Goal: Task Accomplishment & Management: Manage account settings

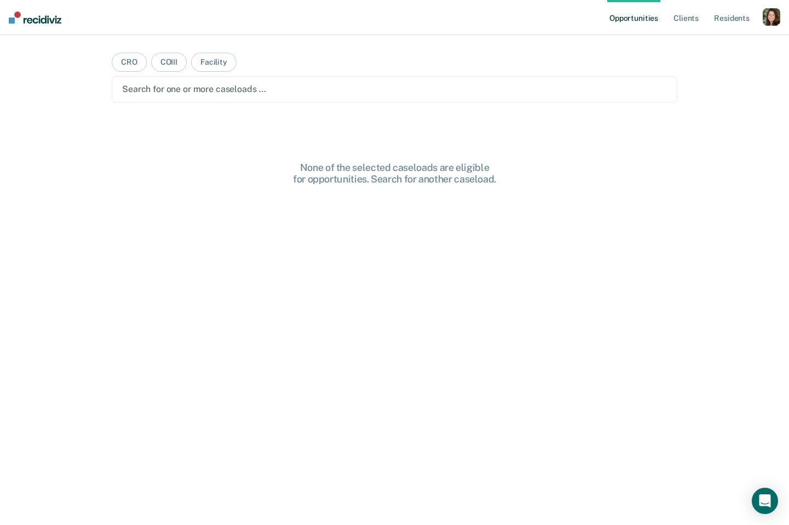
click at [771, 21] on div "button" at bounding box center [772, 17] width 18 height 18
click at [702, 47] on link "Profile" at bounding box center [728, 44] width 88 height 9
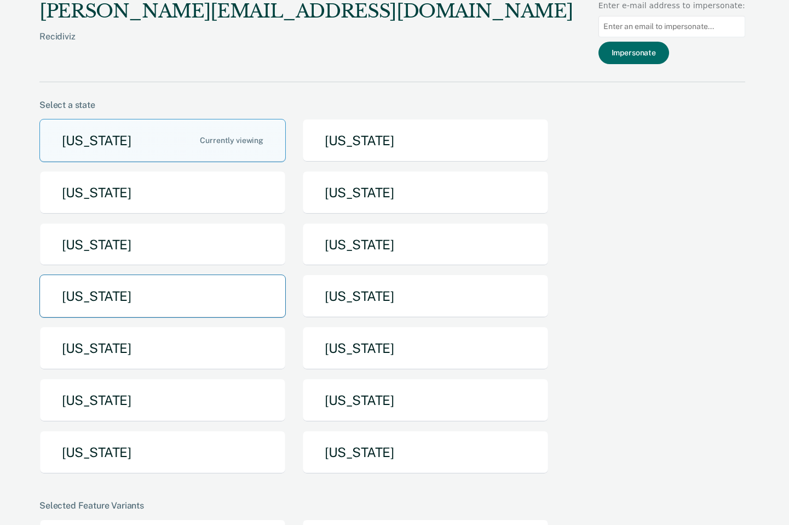
click at [152, 293] on button "[US_STATE]" at bounding box center [162, 295] width 247 height 43
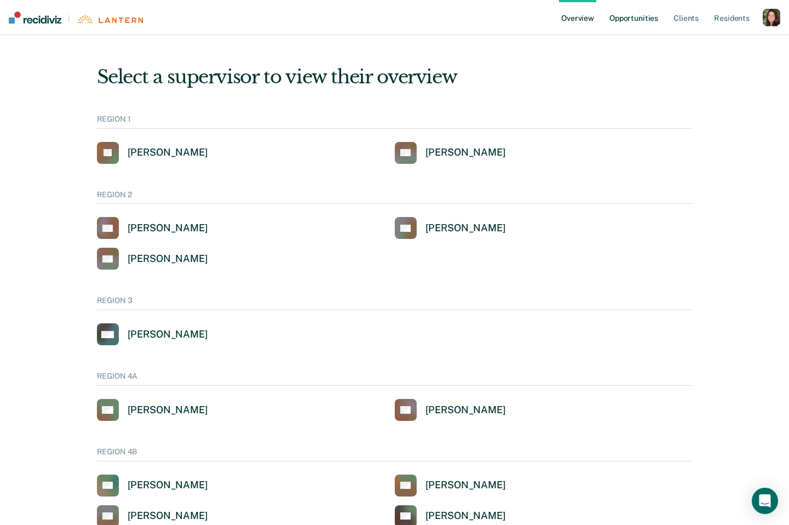
click at [640, 21] on link "Opportunities" at bounding box center [634, 17] width 53 height 35
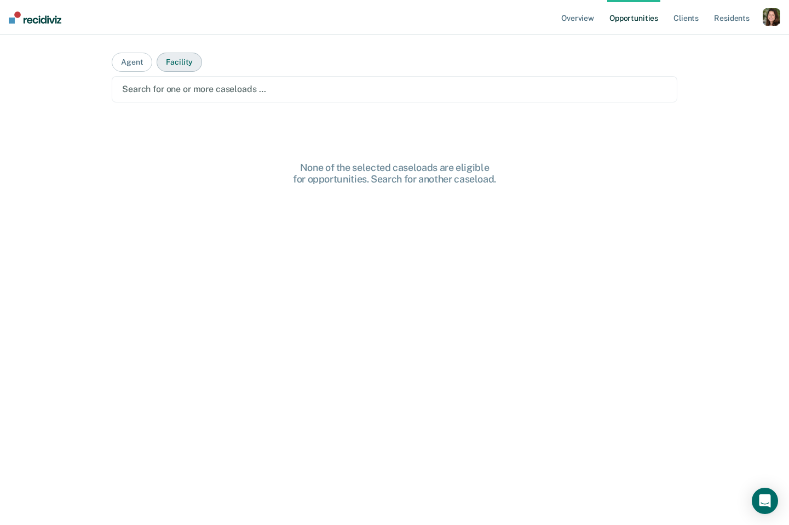
click at [190, 65] on button "Facility" at bounding box center [179, 62] width 45 height 19
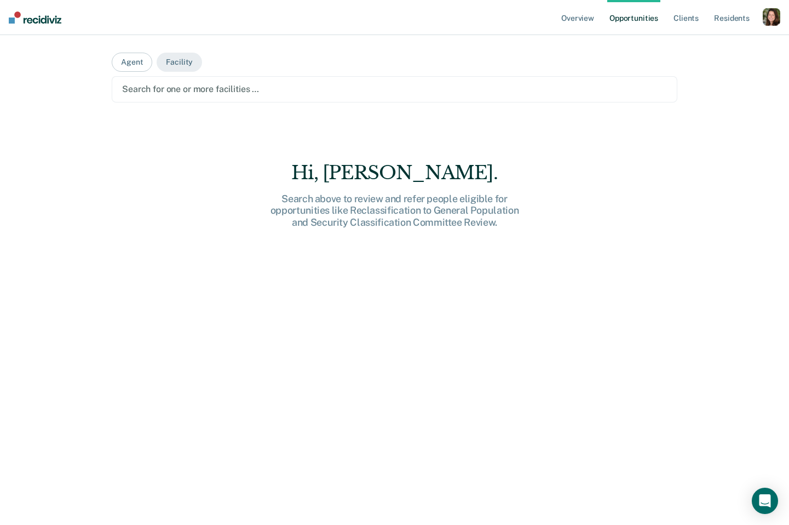
click at [196, 89] on div at bounding box center [394, 89] width 545 height 13
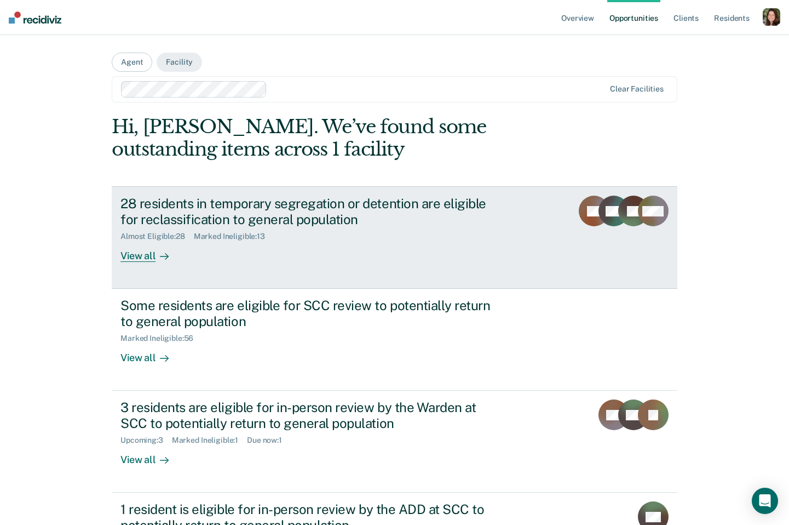
click at [339, 227] on div "Almost Eligible : 28 Marked Ineligible : 13" at bounding box center [313, 234] width 385 height 14
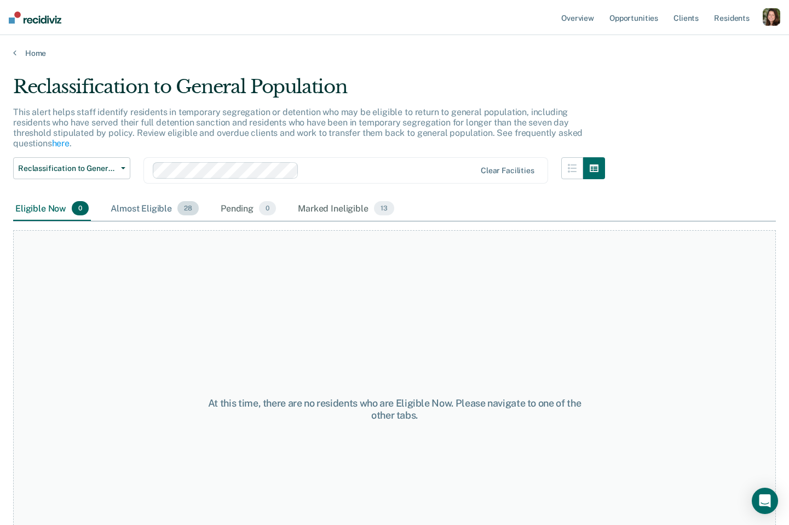
click at [137, 199] on div "Almost Eligible 28" at bounding box center [154, 209] width 93 height 24
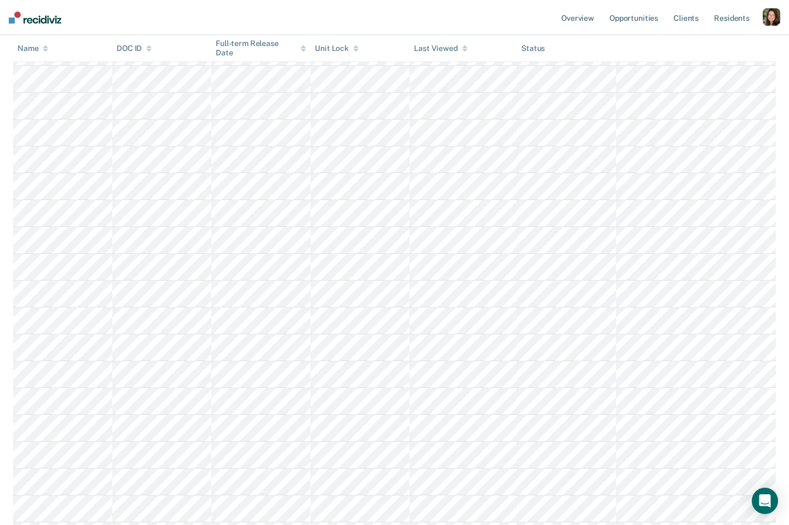
scroll to position [274, 0]
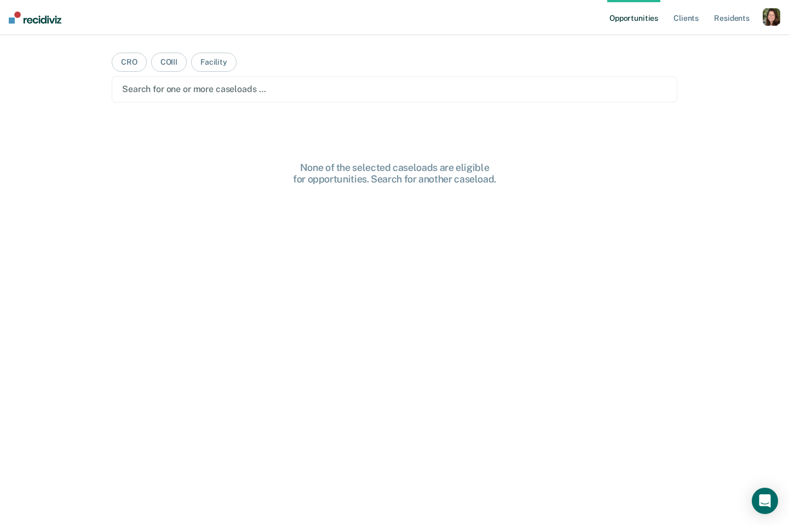
click at [769, 15] on div "button" at bounding box center [772, 17] width 18 height 18
click at [700, 47] on link "Profile" at bounding box center [728, 44] width 88 height 9
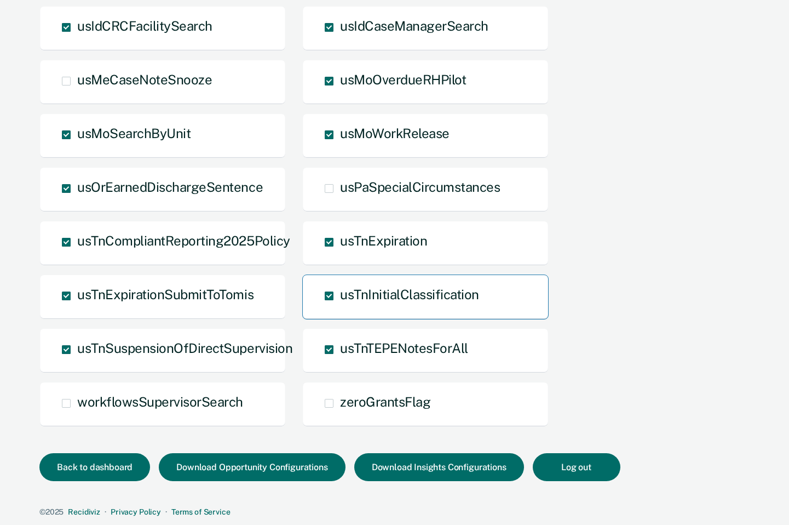
scroll to position [1158, 0]
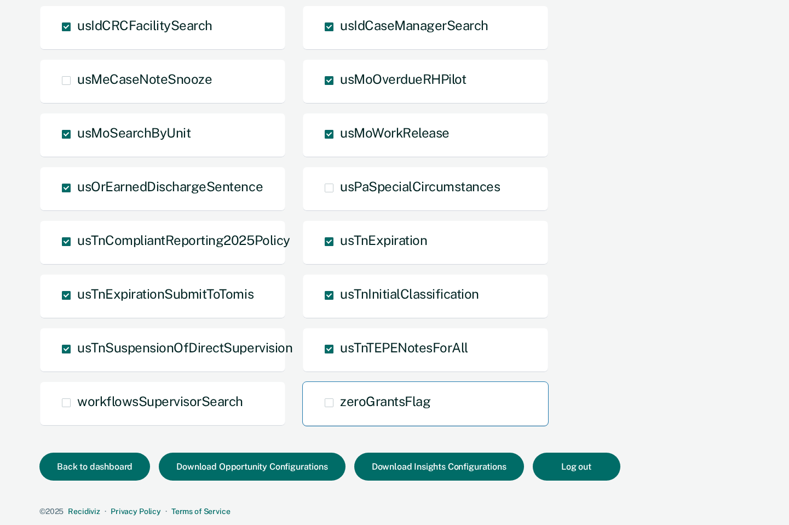
click at [413, 397] on span "zeroGrantsFlag" at bounding box center [385, 400] width 90 height 15
click at [340, 411] on input "zeroGrantsFlag" at bounding box center [340, 411] width 0 height 0
click at [413, 397] on span "zeroGrantsFlag Overridden" at bounding box center [385, 400] width 90 height 15
click at [340, 420] on input "zeroGrantsFlag Overridden" at bounding box center [340, 420] width 0 height 0
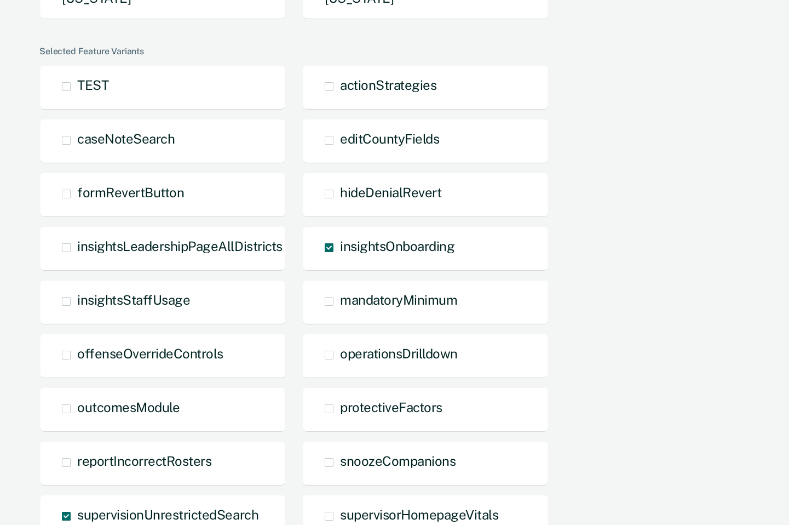
scroll to position [441, 0]
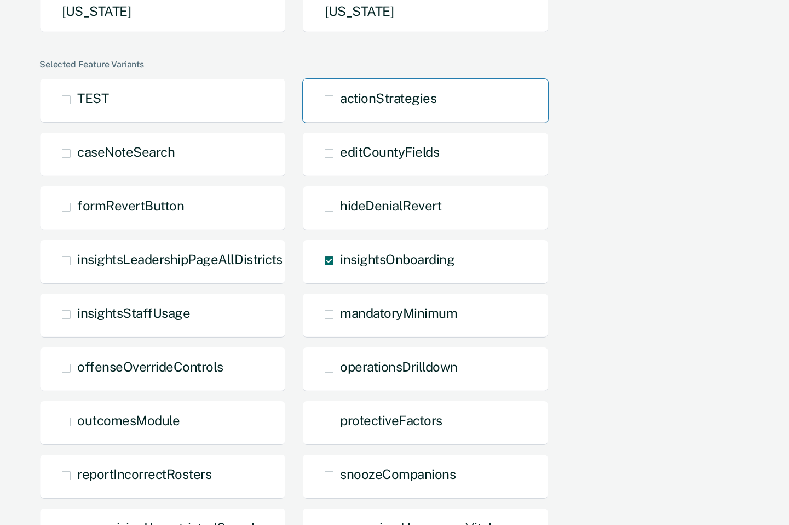
click at [466, 105] on div "actionStrategies" at bounding box center [425, 100] width 247 height 45
click at [380, 95] on span "actionStrategies" at bounding box center [388, 97] width 96 height 15
click at [340, 108] on input "actionStrategies" at bounding box center [340, 108] width 0 height 0
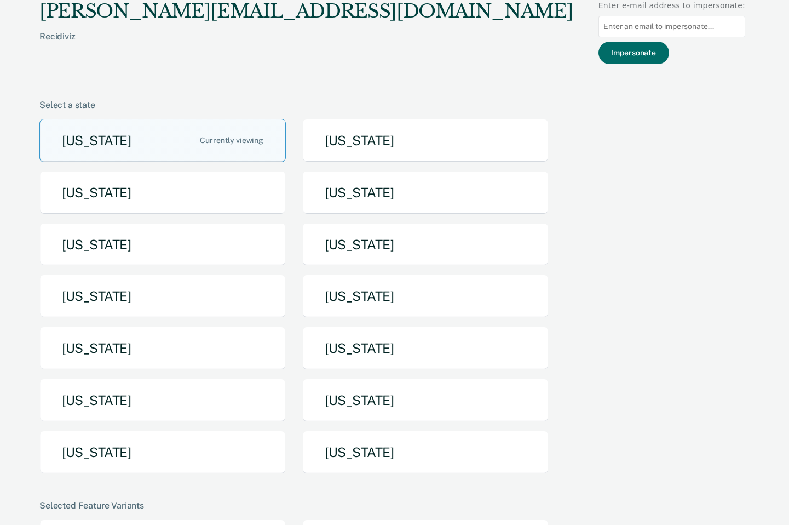
click at [88, 2] on div "[PERSON_NAME][EMAIL_ADDRESS][DOMAIN_NAME]" at bounding box center [306, 11] width 534 height 22
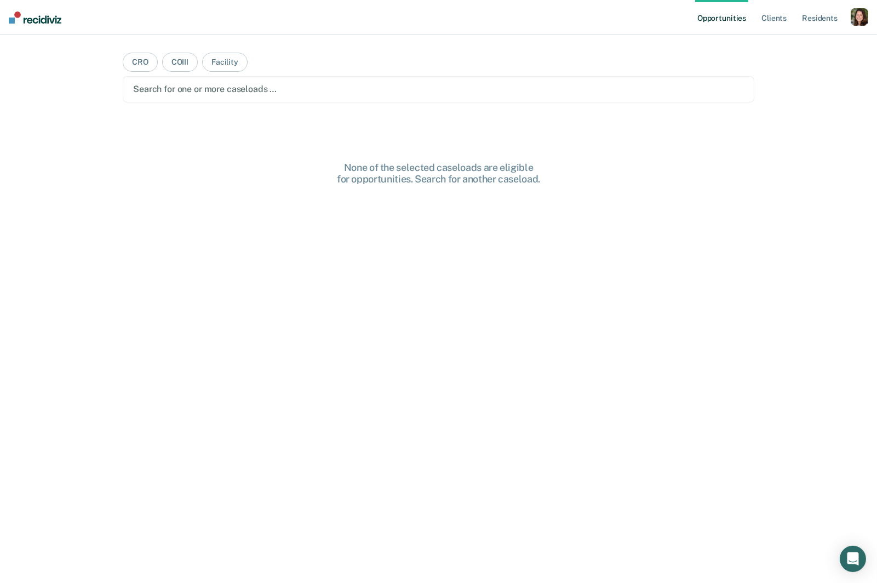
click at [851, 18] on div "button" at bounding box center [860, 17] width 18 height 18
click at [779, 39] on div "Profile How it works Log Out" at bounding box center [816, 58] width 106 height 54
click at [780, 40] on link "Profile" at bounding box center [815, 44] width 88 height 9
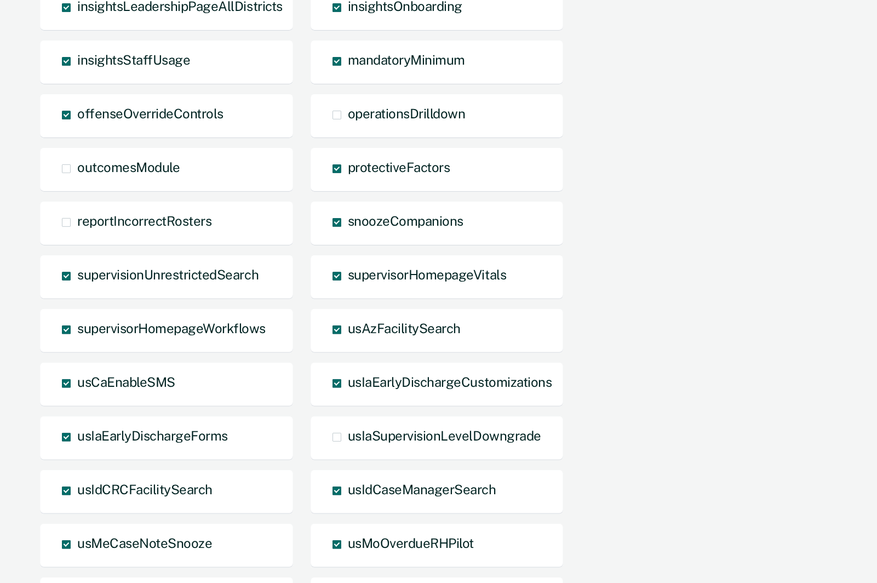
scroll to position [696, 0]
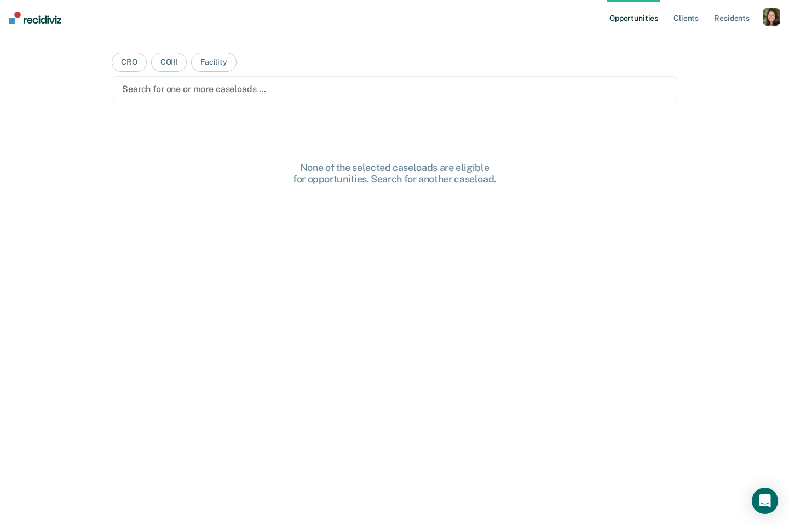
click at [772, 22] on div "button" at bounding box center [772, 17] width 18 height 18
click at [695, 41] on link "Profile" at bounding box center [728, 44] width 88 height 9
click at [135, 67] on button "CRO" at bounding box center [129, 62] width 35 height 19
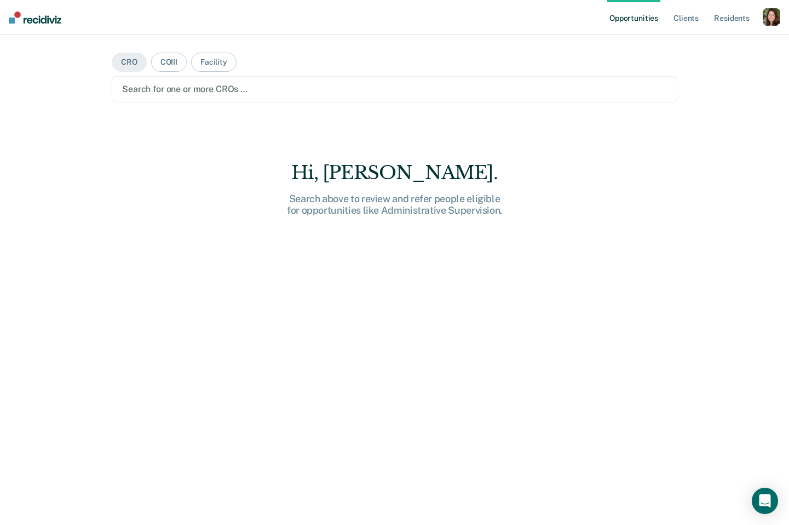
click at [156, 98] on div "Search for one or more CROs …" at bounding box center [395, 89] width 566 height 26
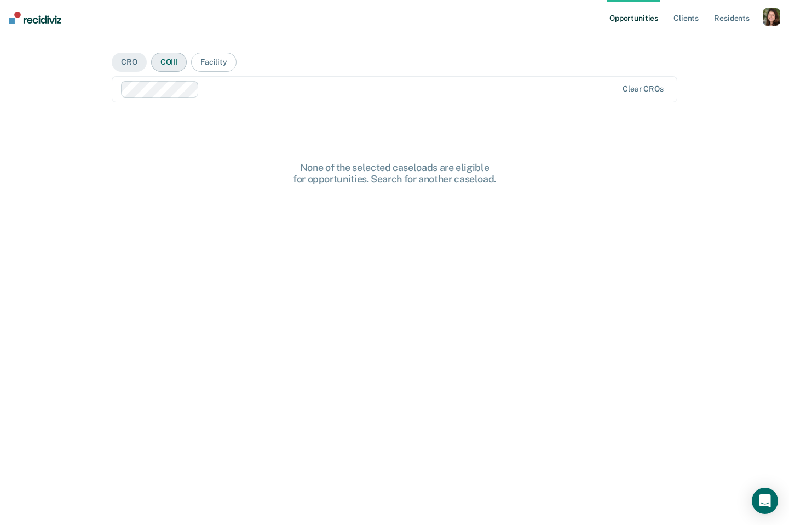
click at [173, 59] on button "COIII" at bounding box center [169, 62] width 36 height 19
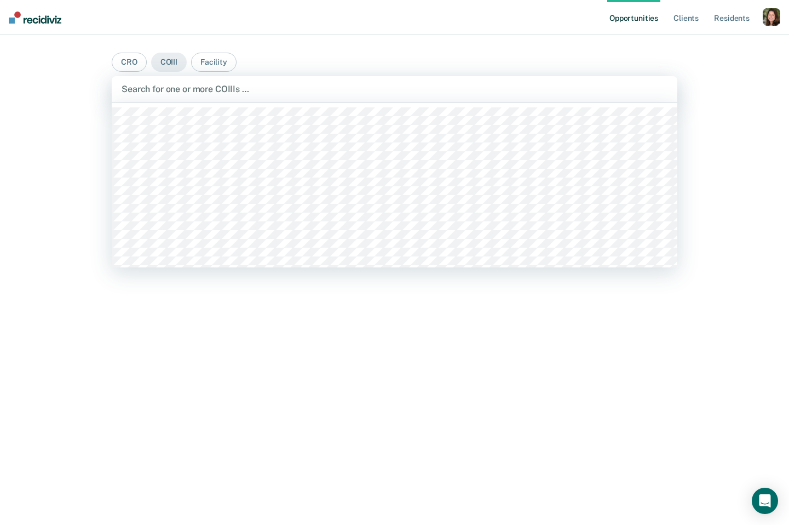
click at [232, 91] on div at bounding box center [395, 89] width 546 height 13
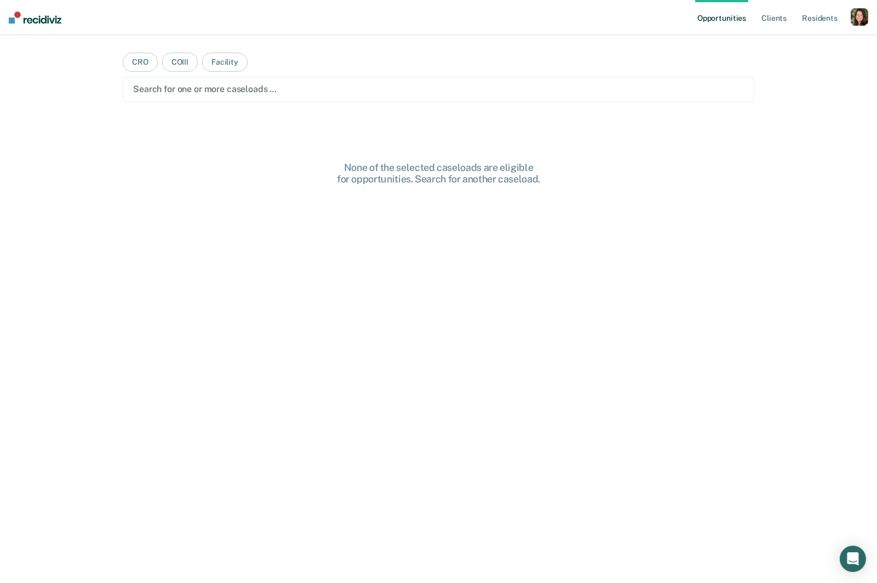
click at [857, 10] on div "button" at bounding box center [860, 17] width 18 height 18
click at [783, 40] on link "Profile" at bounding box center [815, 44] width 88 height 9
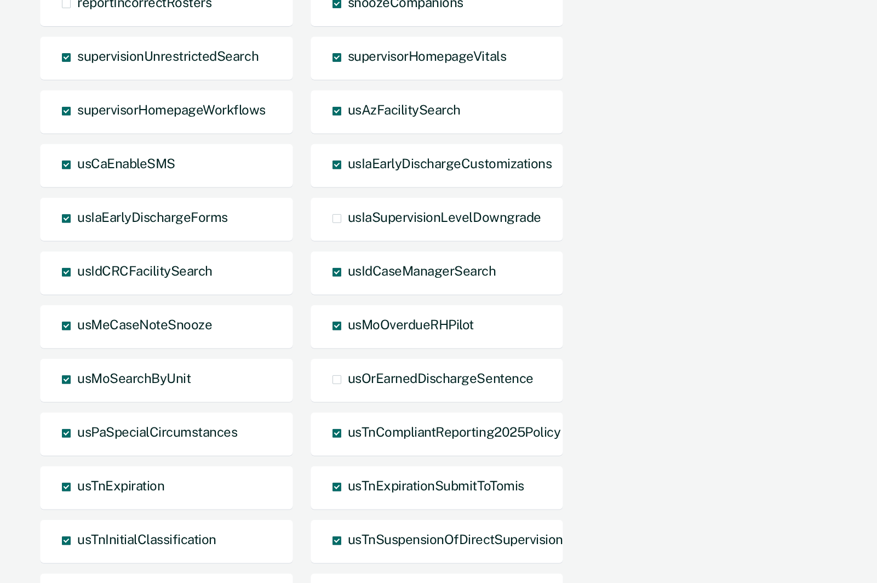
scroll to position [892, 0]
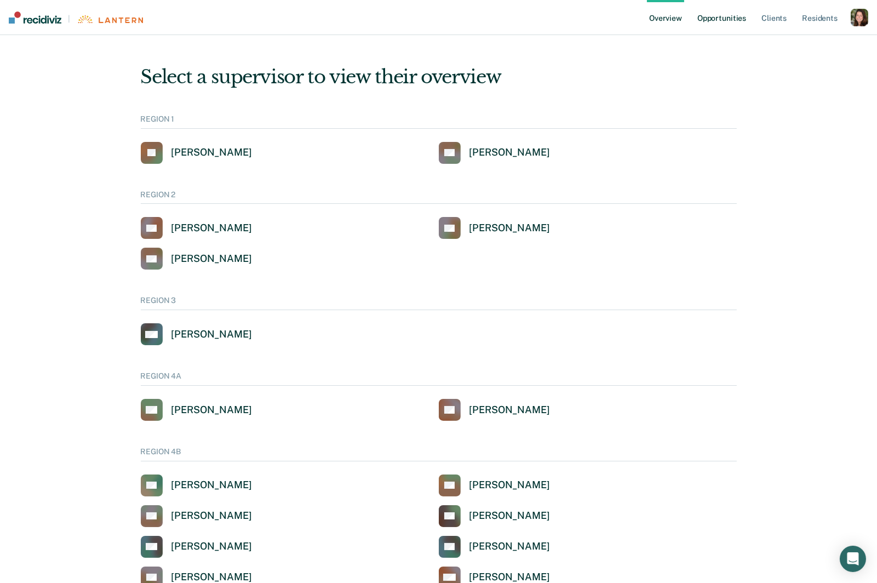
click at [731, 19] on link "Opportunities" at bounding box center [721, 17] width 53 height 35
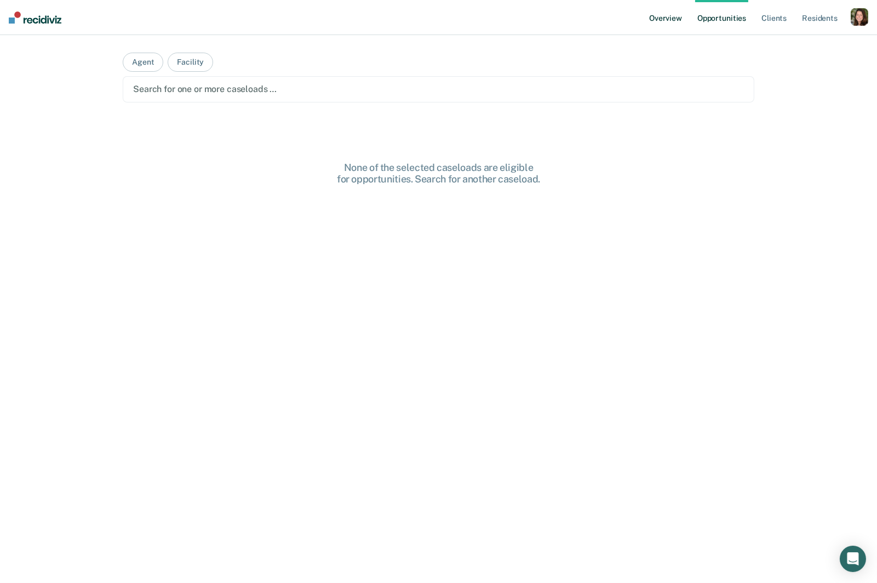
click at [671, 12] on link "Overview" at bounding box center [665, 17] width 37 height 35
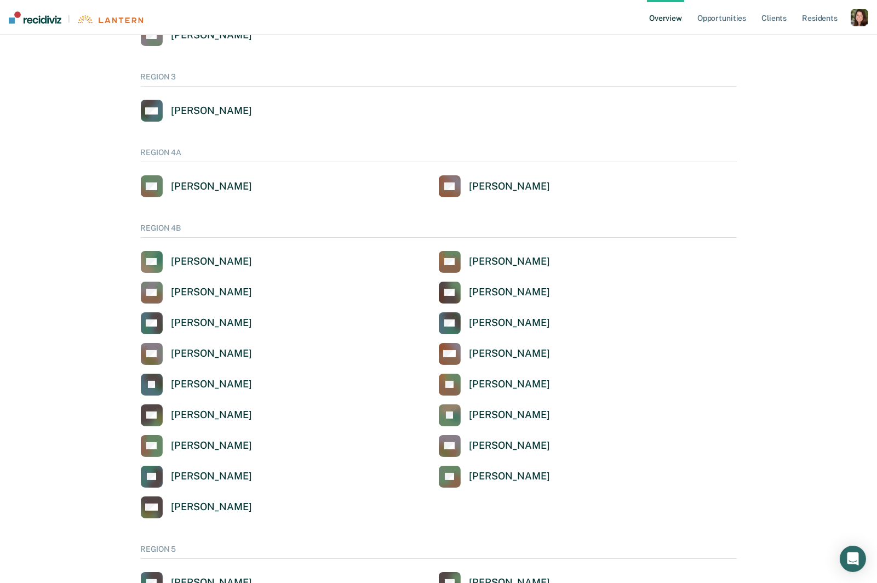
scroll to position [270, 0]
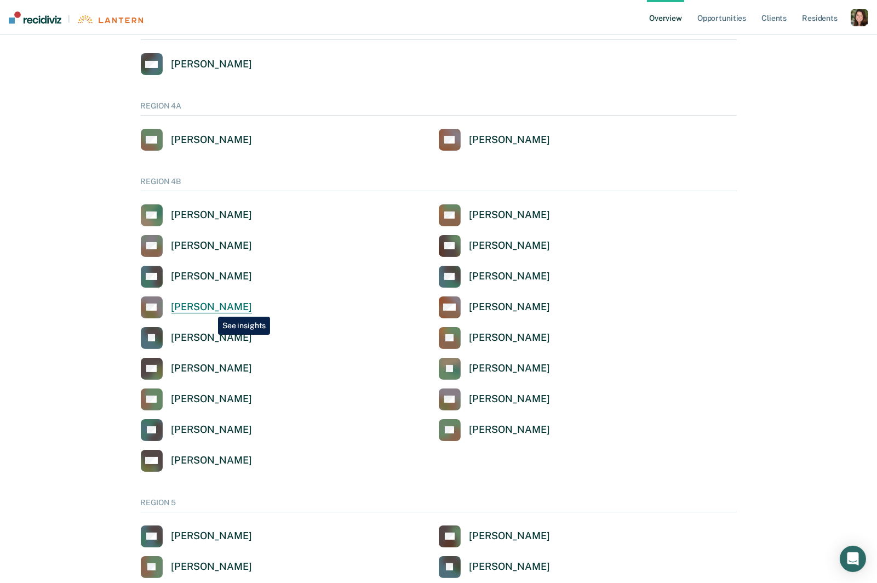
click at [210, 308] on div "Gregory L Garn" at bounding box center [211, 307] width 81 height 13
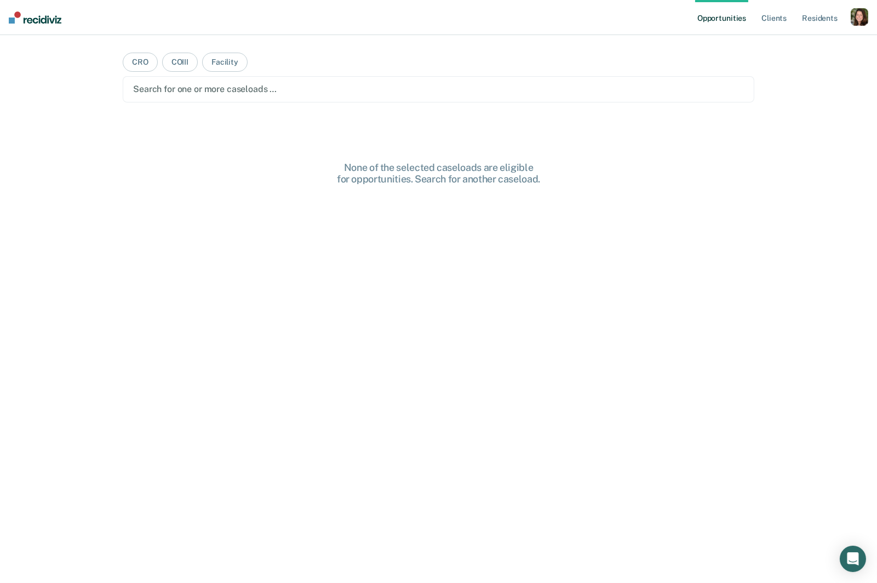
click at [858, 12] on div "button" at bounding box center [860, 17] width 18 height 18
click at [787, 35] on div "Profile How it works Log Out" at bounding box center [816, 58] width 106 height 54
click at [787, 41] on link "Profile" at bounding box center [815, 44] width 88 height 9
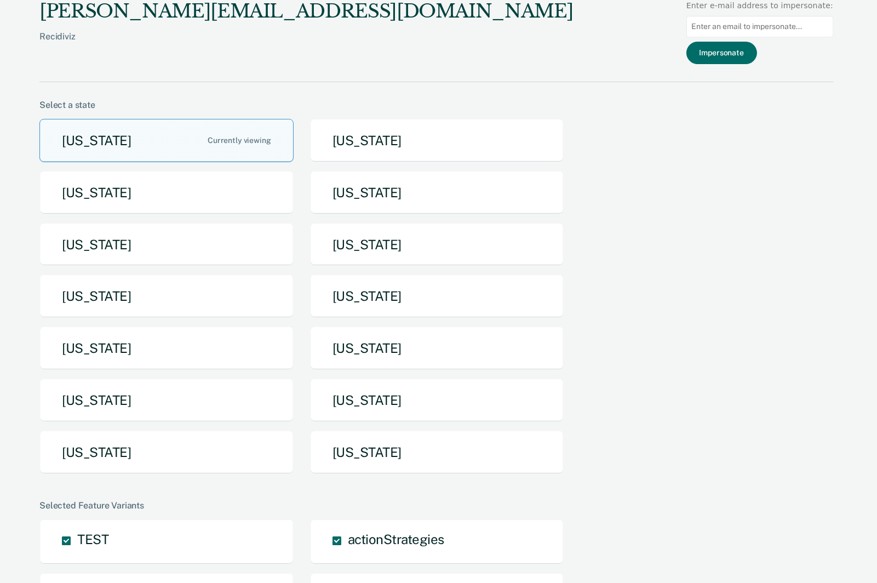
click at [776, 24] on input at bounding box center [759, 26] width 147 height 21
paste input "[EMAIL_ADDRESS][DOMAIN_NAME]"
type input "[EMAIL_ADDRESS][DOMAIN_NAME]"
click at [743, 56] on button "Impersonate" at bounding box center [721, 53] width 71 height 22
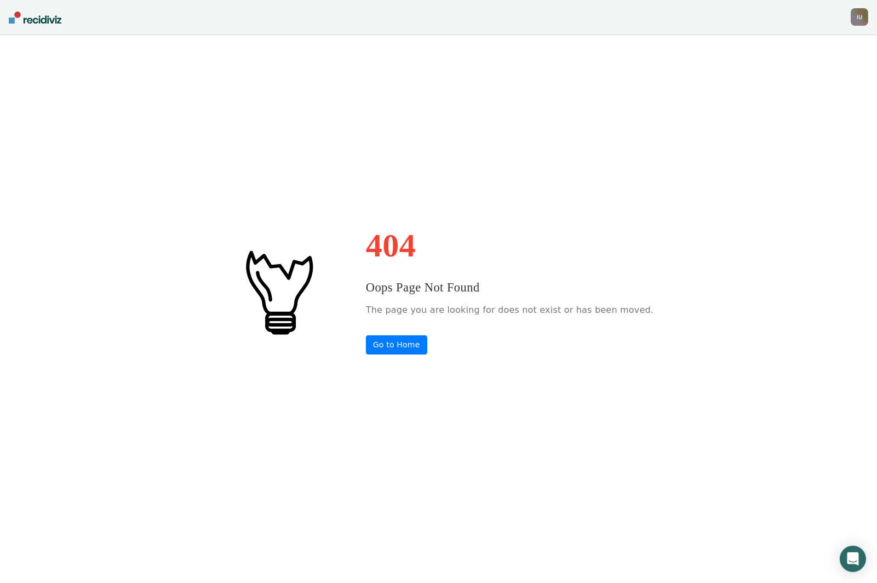
click at [857, 15] on div "I U" at bounding box center [860, 17] width 18 height 18
click at [776, 45] on link "Profile" at bounding box center [815, 44] width 88 height 9
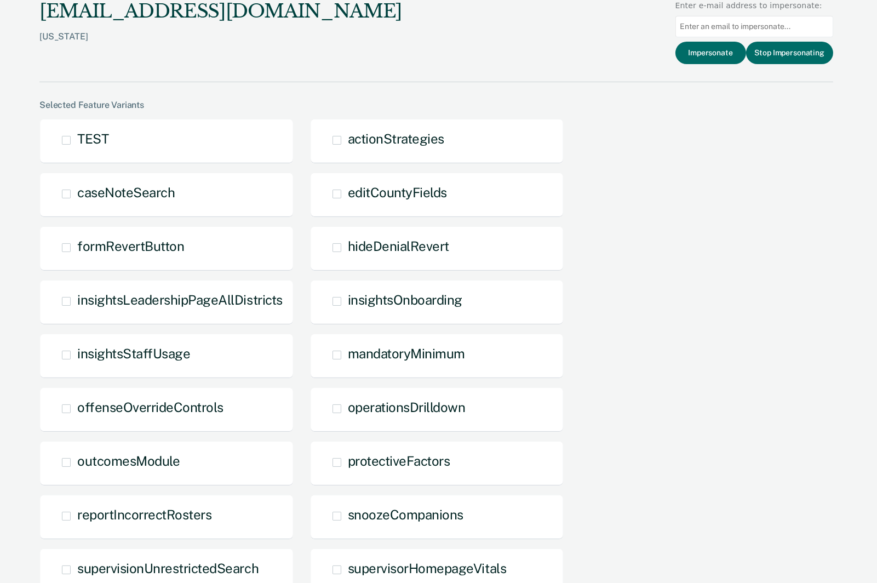
click at [741, 32] on input at bounding box center [755, 26] width 158 height 21
paste input "[EMAIL_ADDRESS][DOMAIN_NAME]"
type input "[EMAIL_ADDRESS][DOMAIN_NAME]"
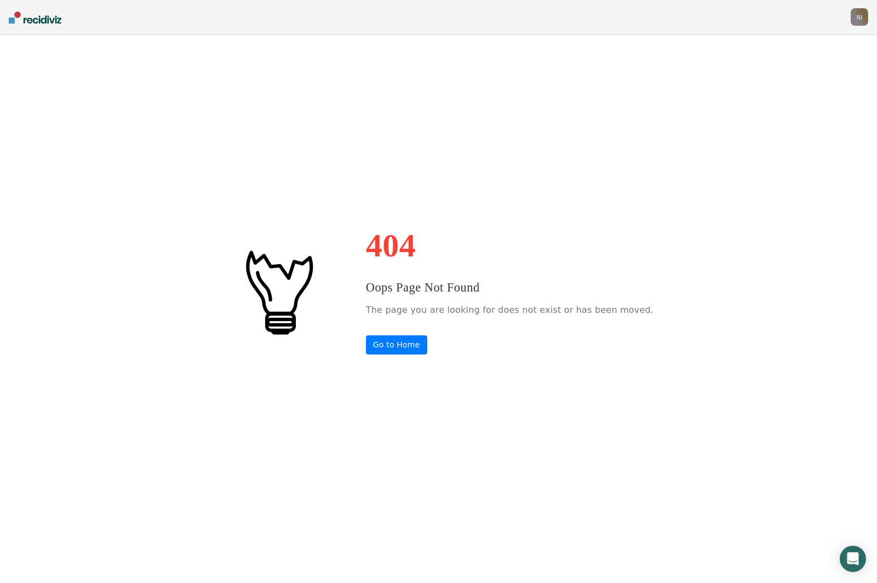
click at [857, 17] on div "I U" at bounding box center [860, 17] width 18 height 18
click at [772, 45] on link "Profile" at bounding box center [815, 44] width 88 height 9
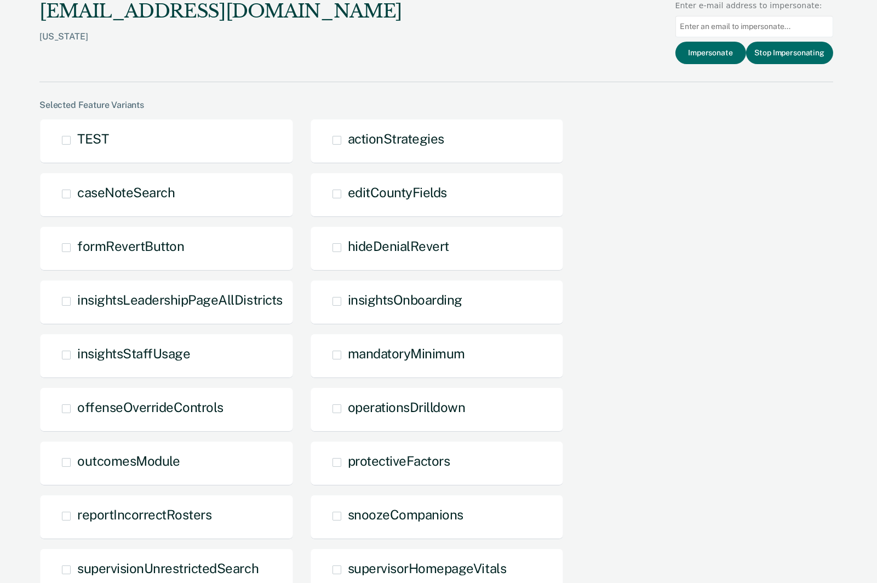
click at [744, 28] on input at bounding box center [755, 26] width 158 height 21
paste input "alandfair@pa.gov"
type input "alandfair@pa.gov"
click at [708, 56] on button "Impersonate" at bounding box center [711, 53] width 71 height 22
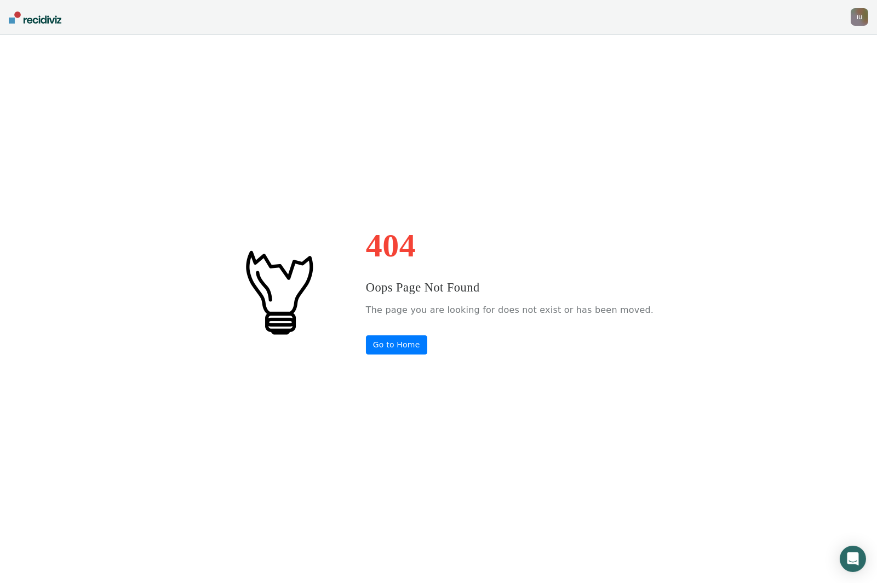
click at [730, 23] on nav "Impersonated User I U Profile How it works Log Out" at bounding box center [438, 17] width 877 height 35
click at [411, 349] on link "Go to Home" at bounding box center [396, 343] width 61 height 19
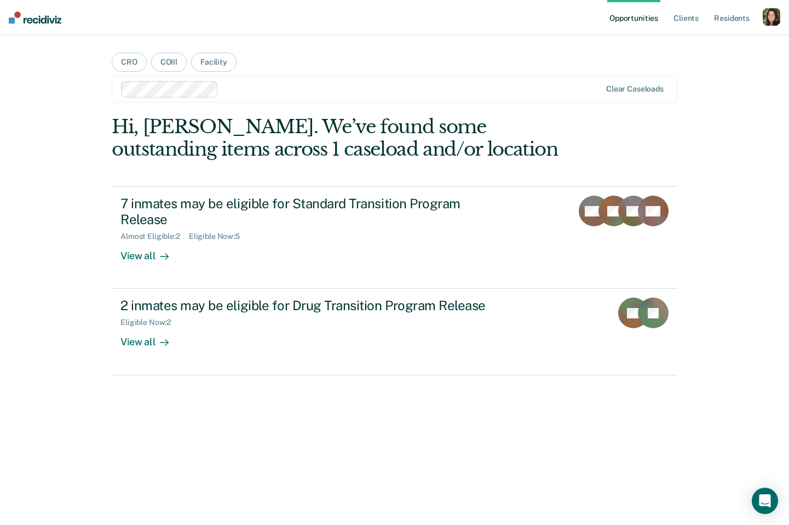
click at [766, 20] on div "button" at bounding box center [772, 17] width 18 height 18
click at [699, 45] on link "Profile" at bounding box center [728, 44] width 88 height 9
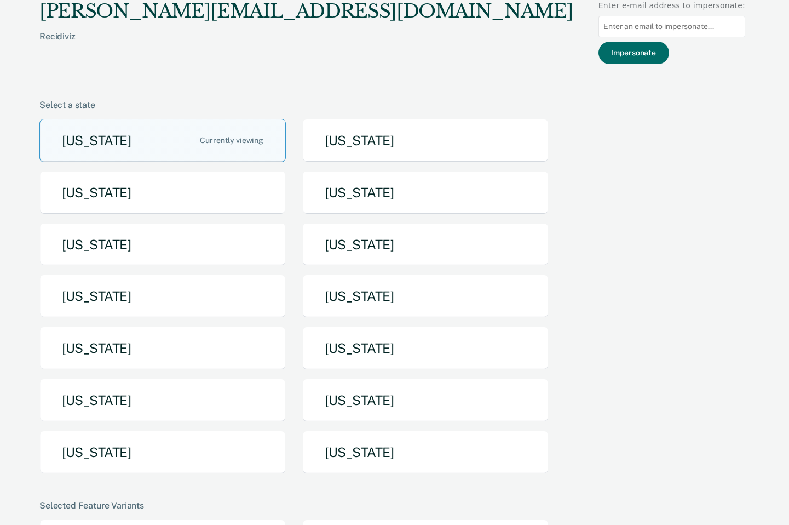
click at [707, 30] on input at bounding box center [672, 26] width 147 height 21
paste input "kbolonski@pa.gov"
type input "kbolonski@pa.gov"
click at [652, 51] on button "Impersonate" at bounding box center [634, 53] width 71 height 22
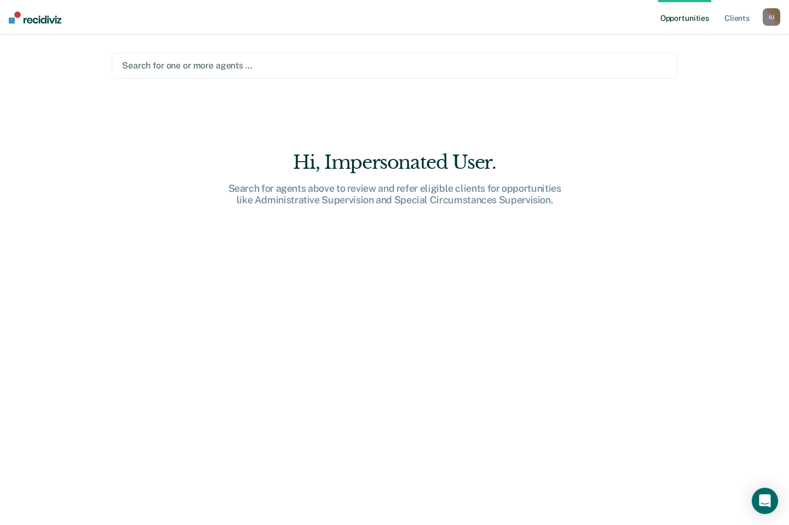
click at [760, 16] on ul "Opportunities Client s" at bounding box center [711, 17] width 105 height 35
click at [768, 16] on div "I U" at bounding box center [772, 17] width 18 height 18
click at [703, 43] on link "Profile" at bounding box center [728, 44] width 88 height 9
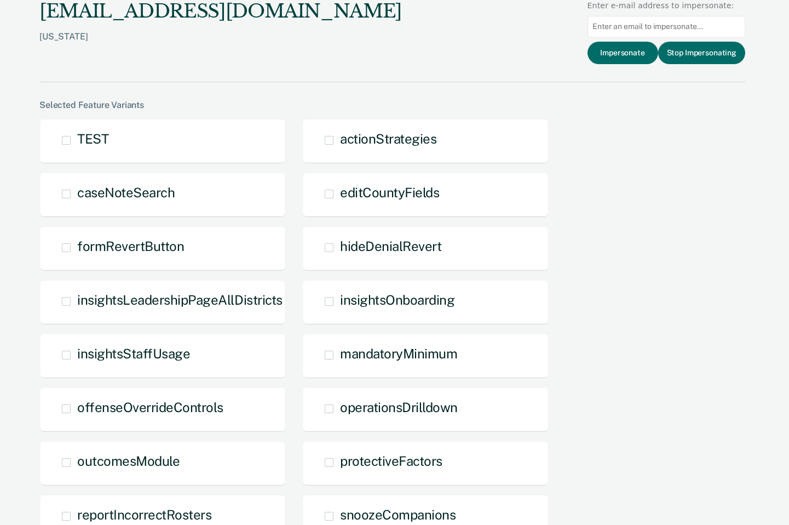
click at [649, 26] on input at bounding box center [667, 26] width 158 height 21
paste input "kbolonski@pa.gov"
type input "kbolonski@pa.gov"
click at [637, 56] on button "Impersonate" at bounding box center [623, 53] width 71 height 22
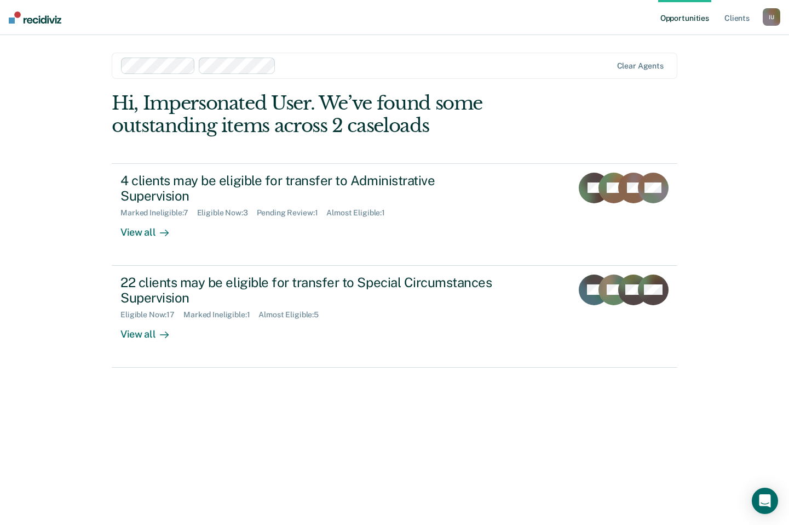
click at [769, 17] on div "I U" at bounding box center [772, 17] width 18 height 18
click at [690, 44] on link "Profile" at bounding box center [728, 44] width 88 height 9
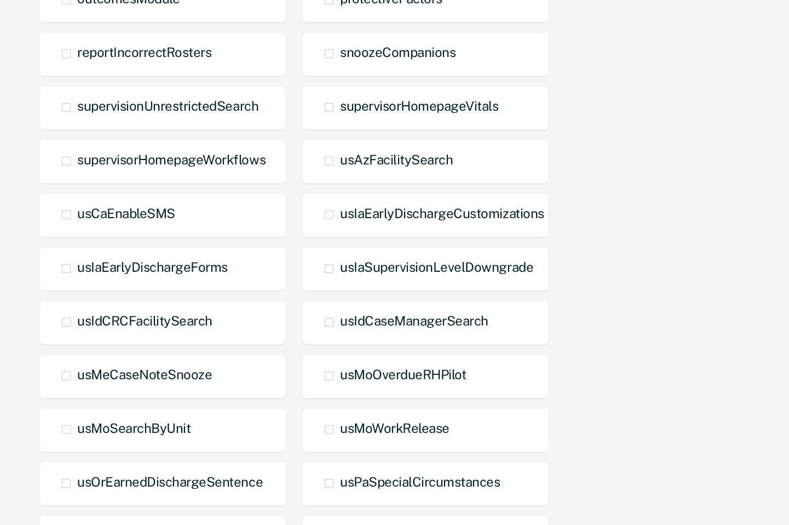
scroll to position [467, 0]
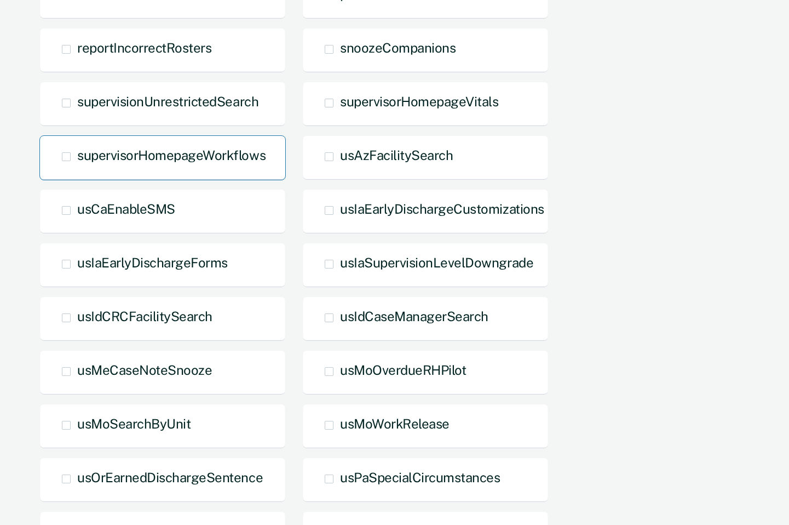
click at [207, 170] on div "supervisorHomepageWorkflows" at bounding box center [162, 157] width 247 height 45
click at [208, 161] on span "supervisorHomepageWorkflows" at bounding box center [171, 154] width 188 height 15
click at [77, 165] on input "supervisorHomepageWorkflows" at bounding box center [77, 165] width 0 height 0
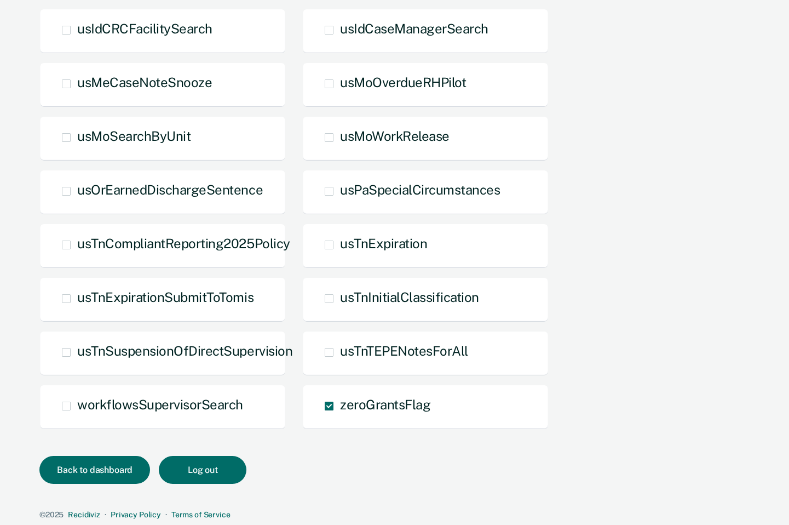
scroll to position [0, 0]
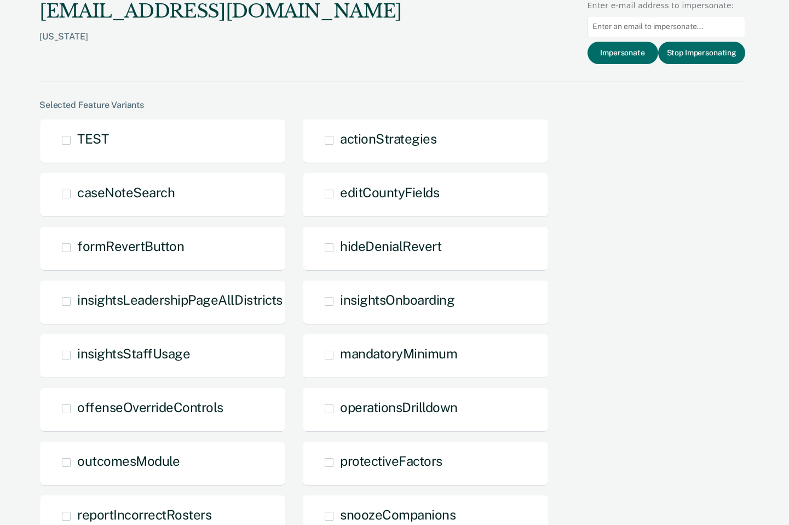
click at [619, 27] on input at bounding box center [667, 26] width 158 height 21
paste input "kbolonski@pa.gov"
type input "kbolonski@pa.gov"
click at [640, 54] on button "Impersonate" at bounding box center [623, 53] width 71 height 22
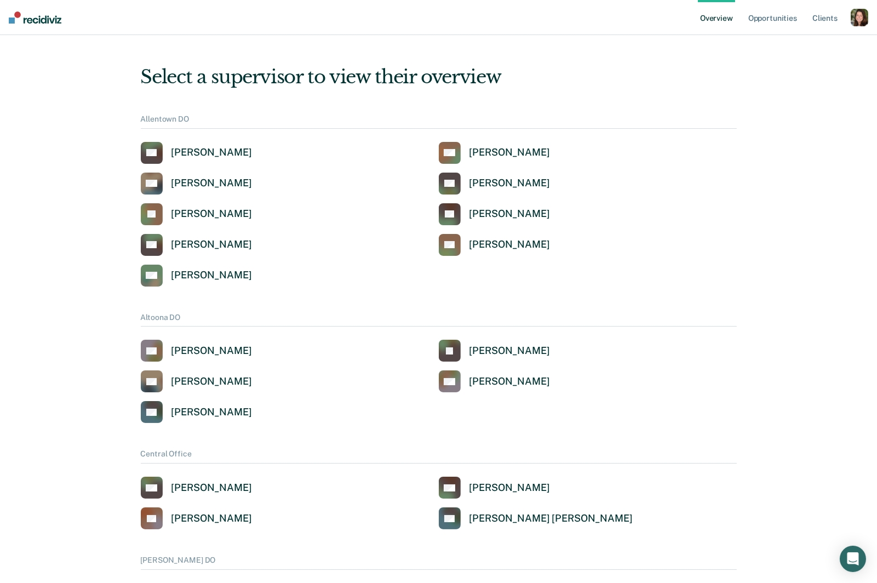
click at [858, 15] on div "button" at bounding box center [860, 18] width 18 height 18
click at [784, 43] on link "Profile" at bounding box center [815, 43] width 88 height 9
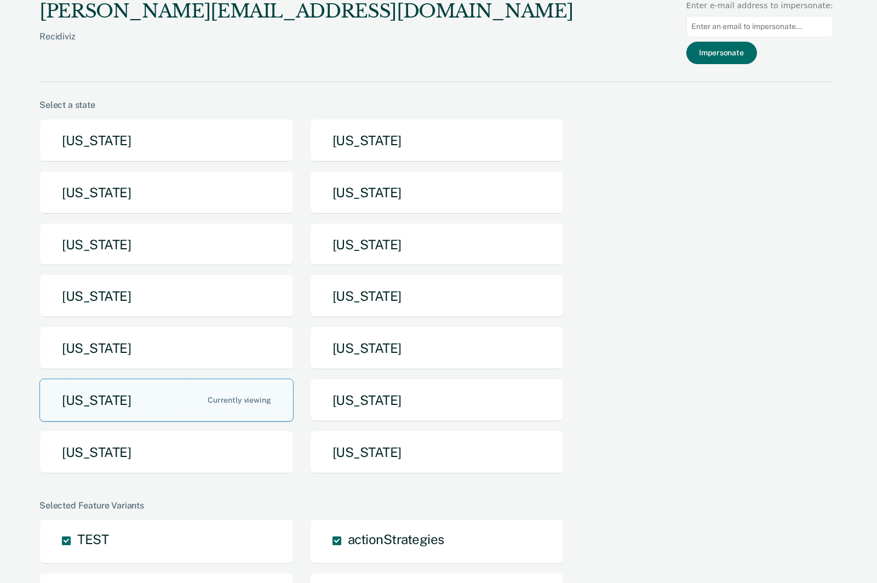
click at [782, 28] on input at bounding box center [759, 26] width 147 height 21
paste input "[EMAIL_ADDRESS][DOMAIN_NAME]"
type input "[EMAIL_ADDRESS][DOMAIN_NAME]"
click at [738, 51] on button "Impersonate" at bounding box center [721, 53] width 71 height 22
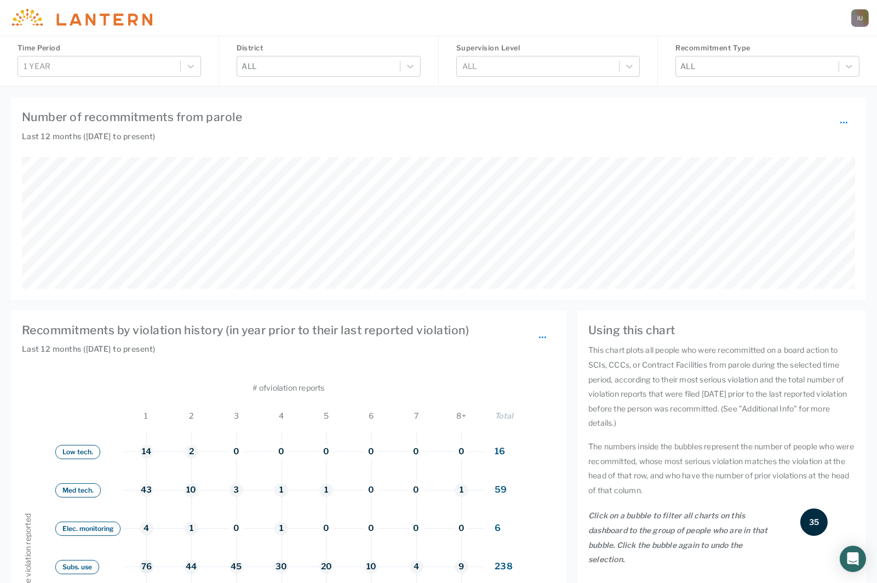
click at [106, 7] on link at bounding box center [80, 18] width 161 height 36
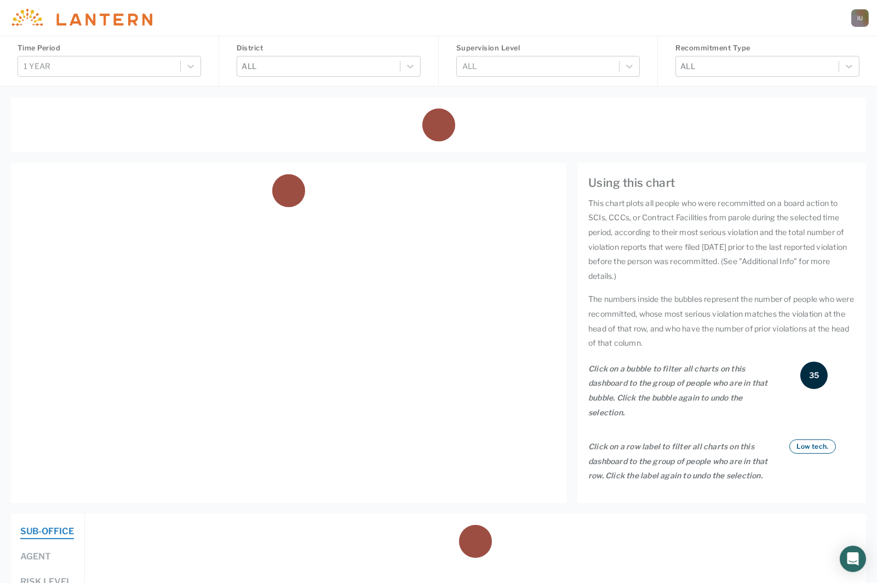
click at [857, 19] on div "I U" at bounding box center [860, 18] width 18 height 18
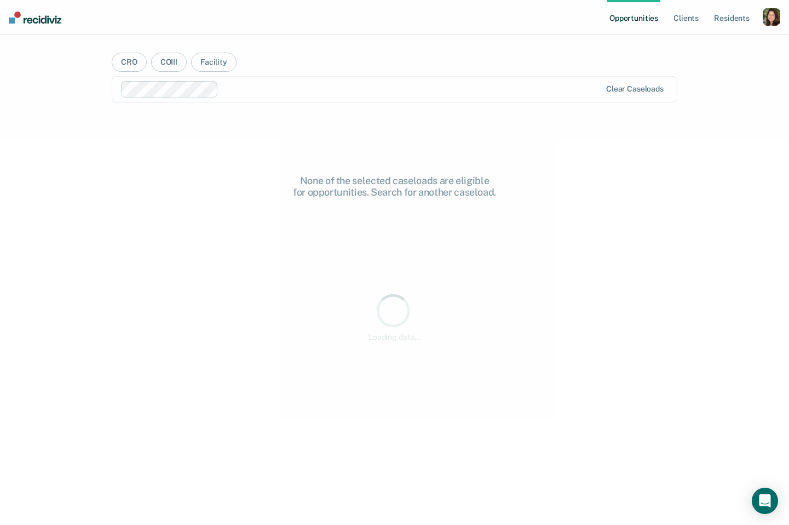
click at [769, 15] on div "button" at bounding box center [772, 17] width 18 height 18
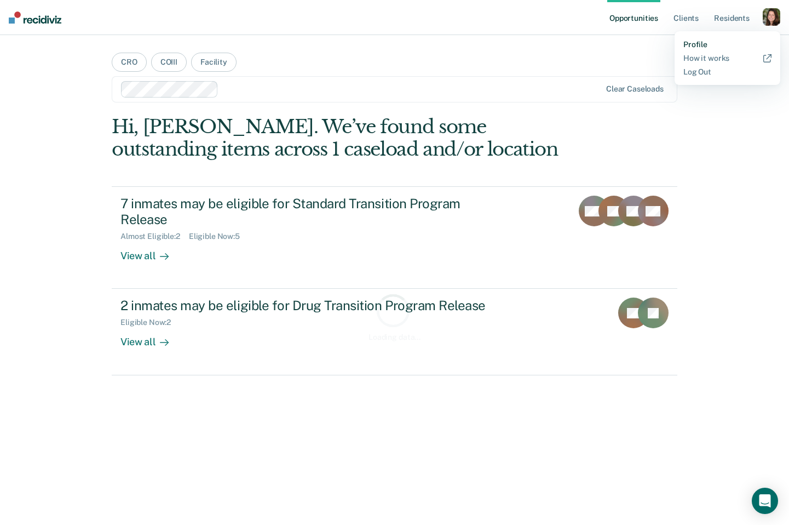
click at [697, 42] on link "Profile" at bounding box center [728, 44] width 88 height 9
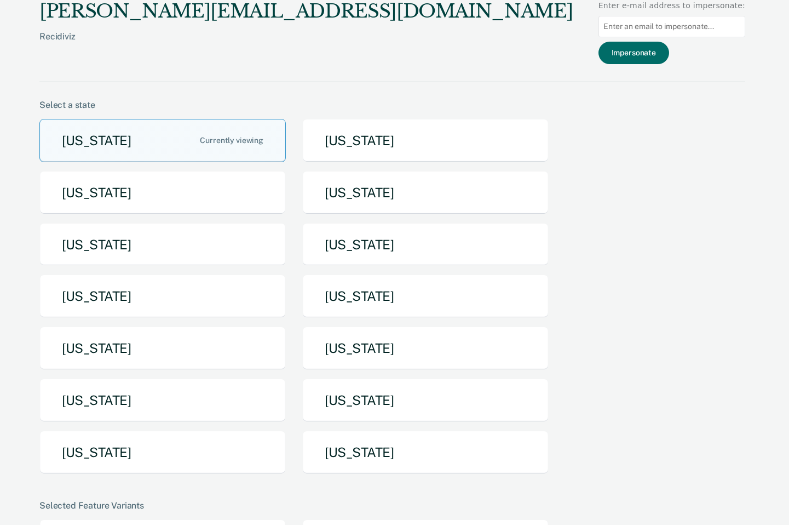
click at [685, 28] on input at bounding box center [672, 26] width 147 height 21
paste input "[EMAIL_ADDRESS][DOMAIN_NAME]"
type input "[EMAIL_ADDRESS][DOMAIN_NAME]"
click at [651, 62] on button "Impersonate" at bounding box center [634, 53] width 71 height 22
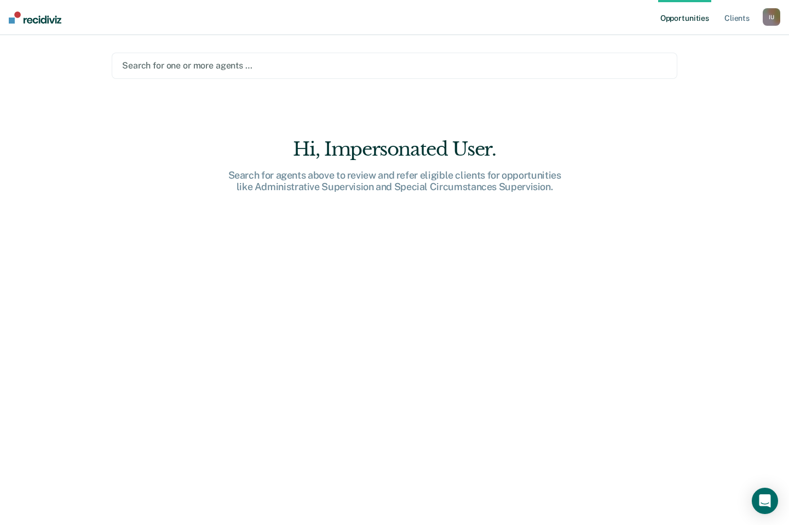
click at [608, 71] on div at bounding box center [394, 65] width 545 height 13
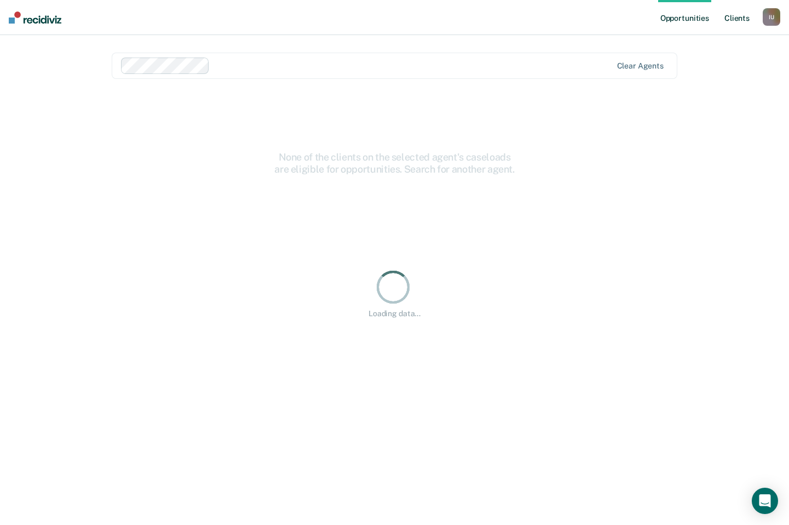
click at [736, 20] on link "Client s" at bounding box center [738, 17] width 30 height 35
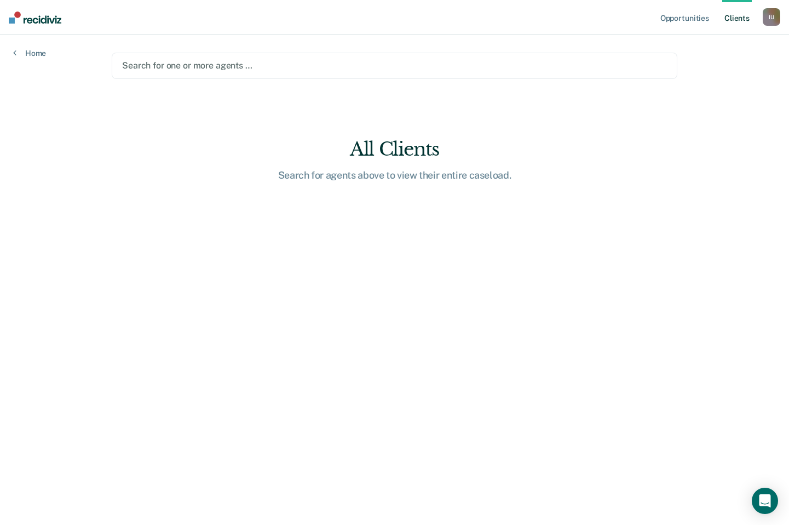
click at [772, 22] on div "I U" at bounding box center [772, 17] width 18 height 18
click at [702, 47] on link "Profile" at bounding box center [728, 44] width 88 height 9
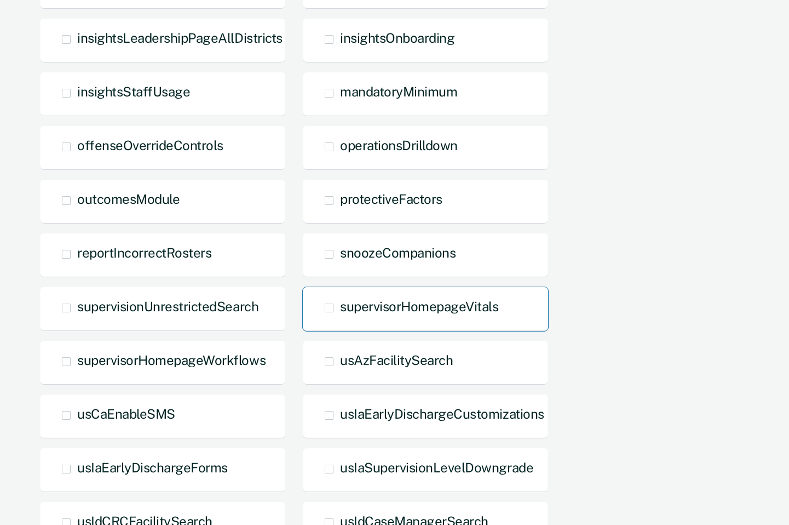
scroll to position [261, 0]
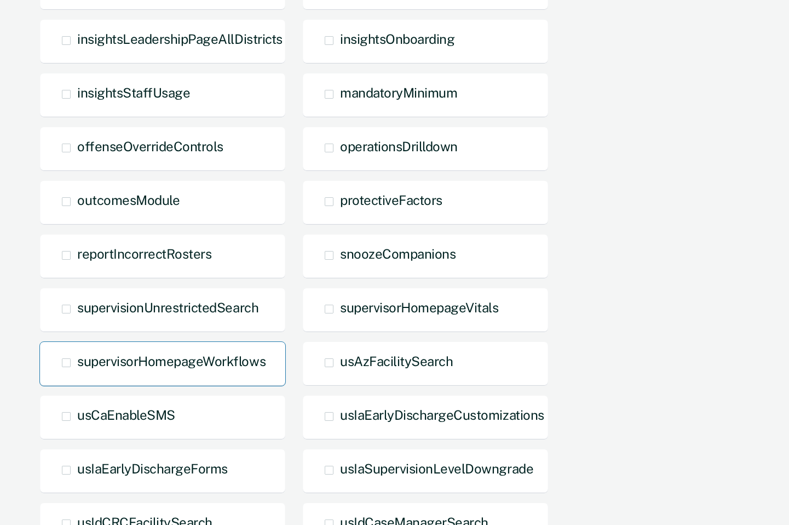
click at [236, 370] on div "supervisorHomepageWorkflows" at bounding box center [162, 363] width 247 height 45
click at [198, 355] on span "supervisorHomepageWorkflows" at bounding box center [171, 360] width 188 height 15
click at [77, 371] on input "supervisorHomepageWorkflows" at bounding box center [77, 371] width 0 height 0
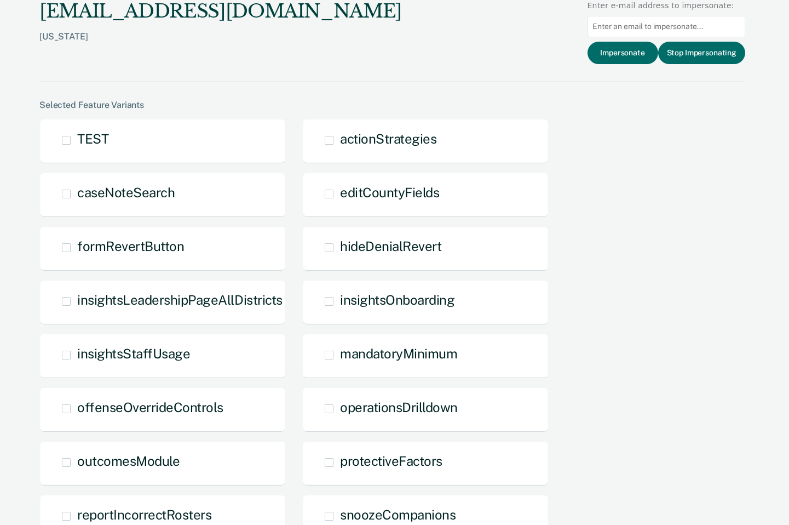
click at [696, 27] on input at bounding box center [667, 26] width 158 height 21
paste input "[EMAIL_ADDRESS][DOMAIN_NAME]"
type input "[EMAIL_ADDRESS][DOMAIN_NAME]"
click at [632, 56] on button "Impersonate" at bounding box center [623, 53] width 71 height 22
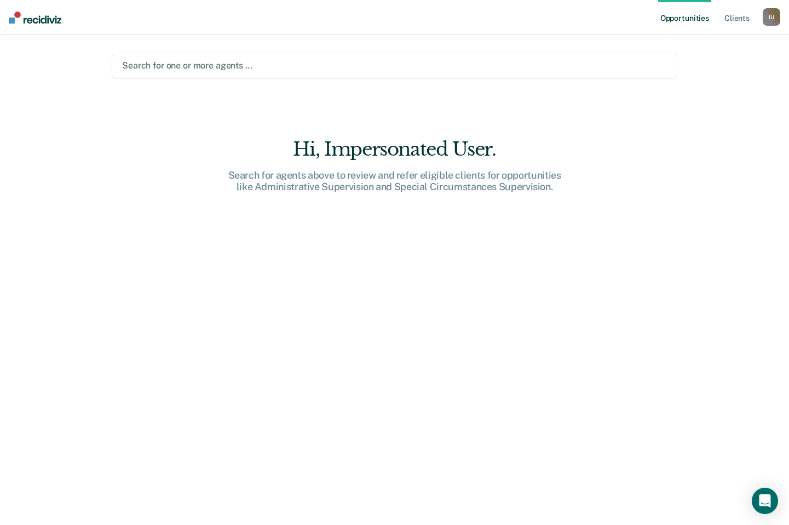
click at [780, 16] on div "I U" at bounding box center [772, 17] width 18 height 18
click at [697, 38] on div "Profile How it works Log Out" at bounding box center [728, 58] width 106 height 54
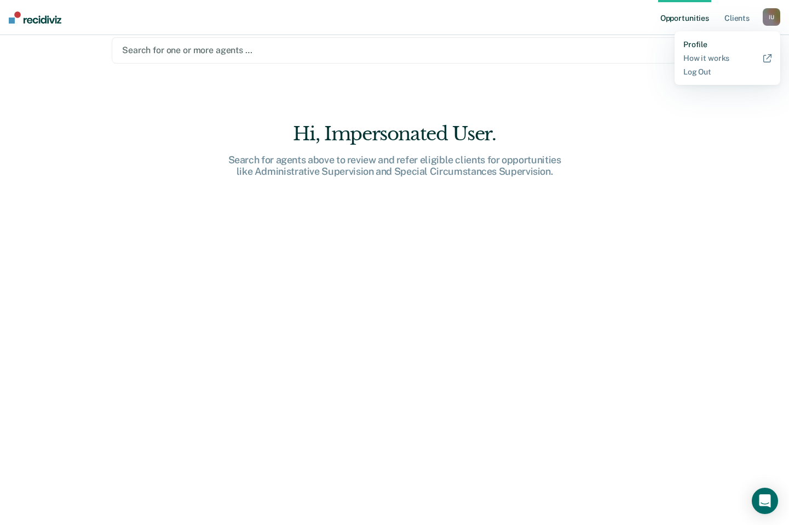
click at [708, 48] on link "Profile" at bounding box center [728, 44] width 88 height 9
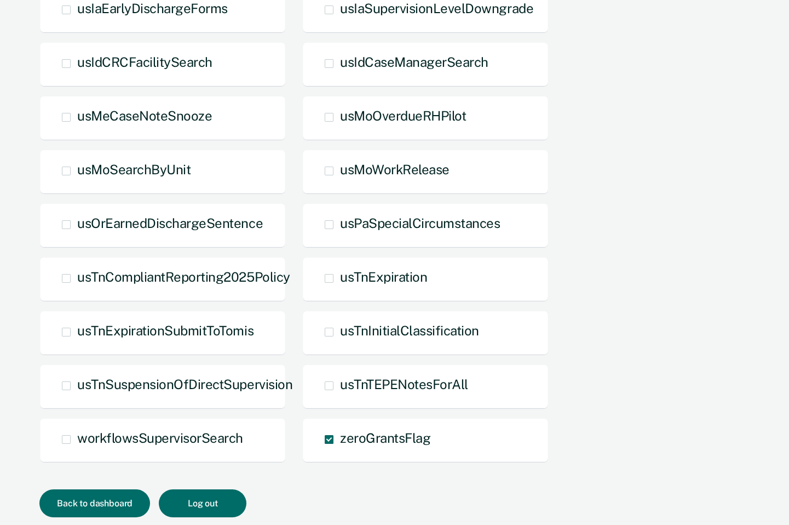
scroll to position [739, 0]
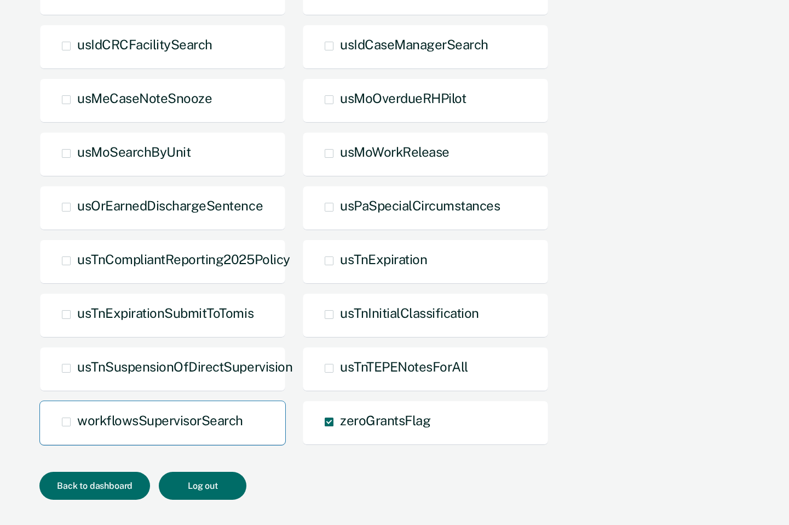
click at [220, 420] on span "workflowsSupervisorSearch" at bounding box center [160, 420] width 166 height 15
click at [77, 430] on input "workflowsSupervisorSearch" at bounding box center [77, 430] width 0 height 0
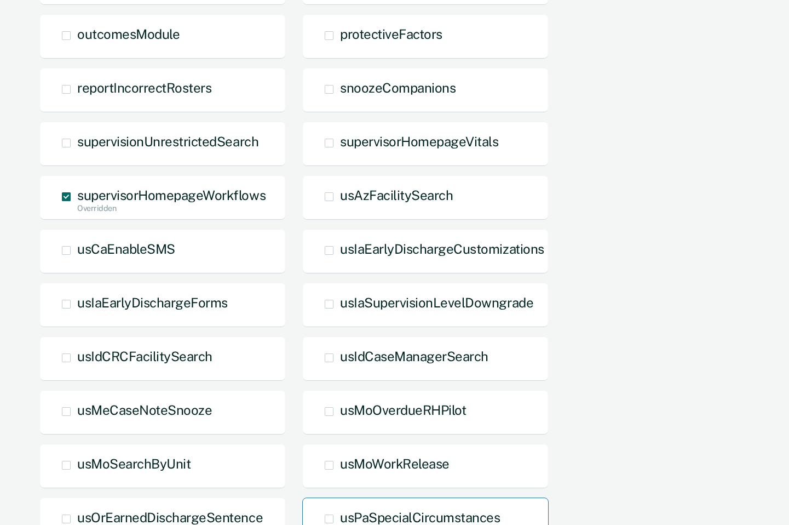
scroll to position [422, 0]
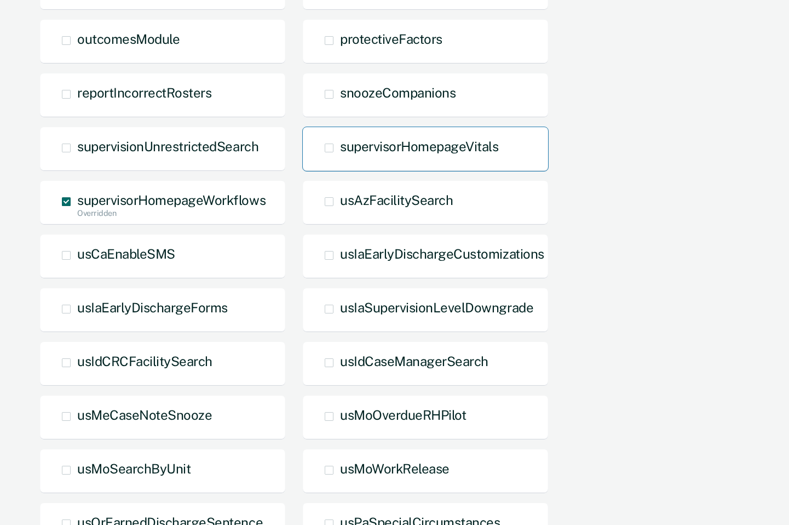
click at [395, 140] on span "supervisorHomepageVitals" at bounding box center [419, 146] width 158 height 15
click at [340, 156] on input "supervisorHomepageVitals" at bounding box center [340, 156] width 0 height 0
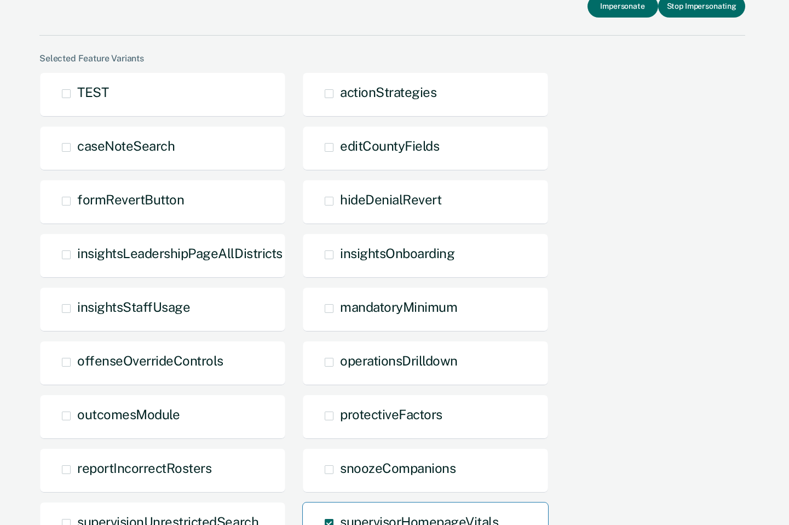
scroll to position [42, 0]
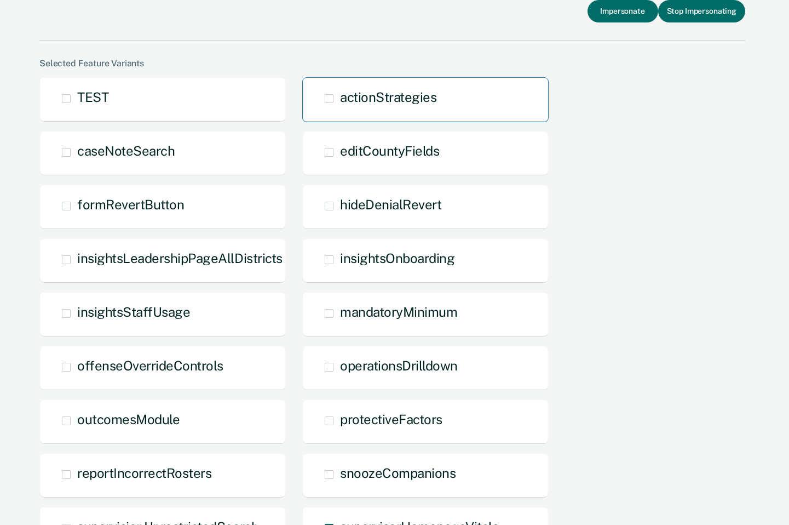
click at [411, 101] on span "actionStrategies" at bounding box center [388, 96] width 96 height 15
click at [340, 107] on input "actionStrategies" at bounding box center [340, 107] width 0 height 0
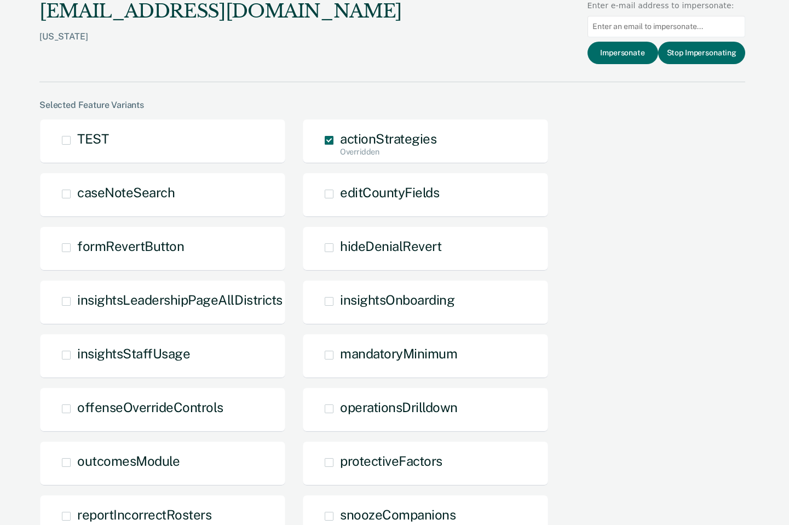
click at [654, 24] on input at bounding box center [667, 26] width 158 height 21
paste input "[EMAIL_ADDRESS][DOMAIN_NAME]"
type input "[EMAIL_ADDRESS][DOMAIN_NAME]"
click at [642, 56] on button "Impersonate" at bounding box center [623, 53] width 71 height 22
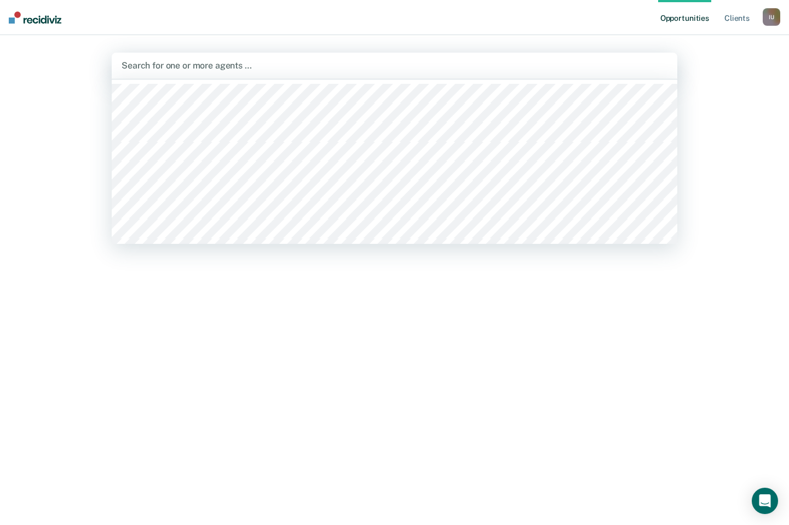
click at [520, 61] on div at bounding box center [395, 65] width 546 height 13
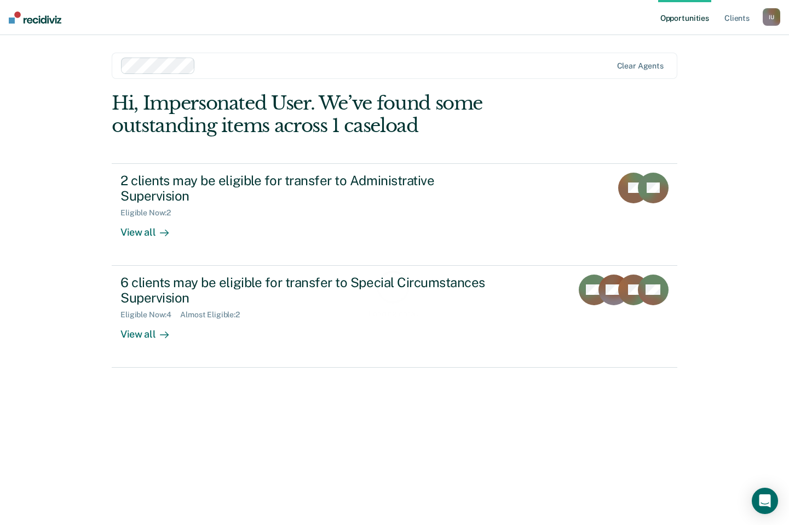
click at [451, 200] on div "Loading data..." at bounding box center [395, 293] width 566 height 402
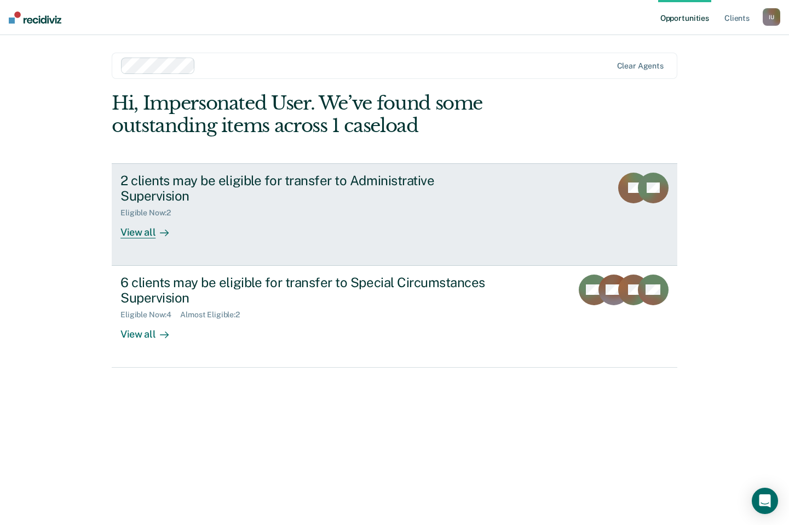
click at [402, 187] on div "2 clients may be eligible for transfer to Administrative Supervision" at bounding box center [313, 189] width 385 height 32
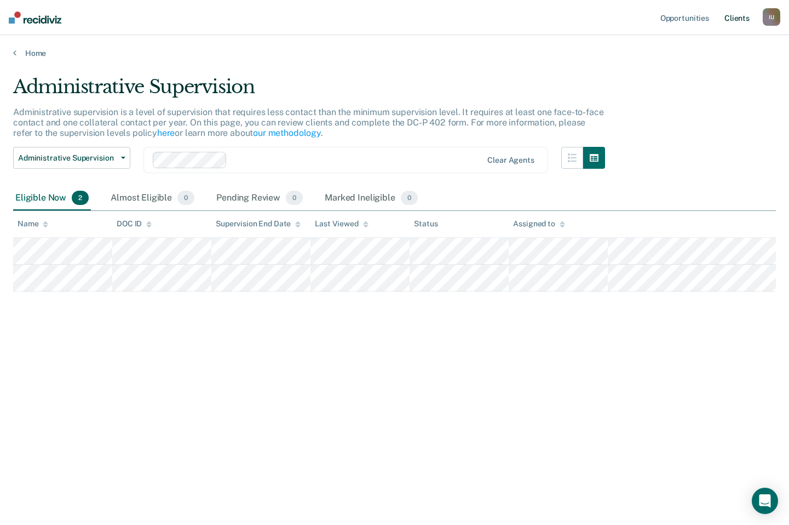
click at [736, 17] on link "Client s" at bounding box center [738, 17] width 30 height 35
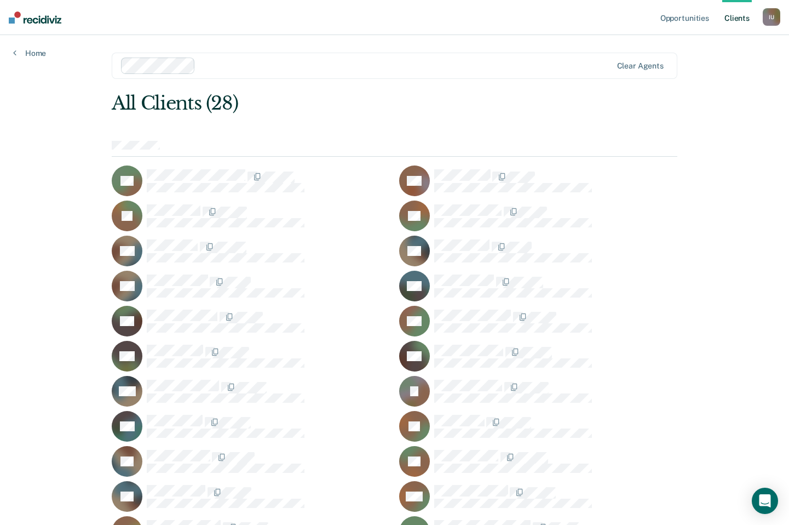
click at [777, 15] on div "I U" at bounding box center [772, 17] width 18 height 18
click at [688, 36] on div "Profile How it works Log Out" at bounding box center [728, 58] width 106 height 54
click at [690, 41] on link "Profile" at bounding box center [728, 44] width 88 height 9
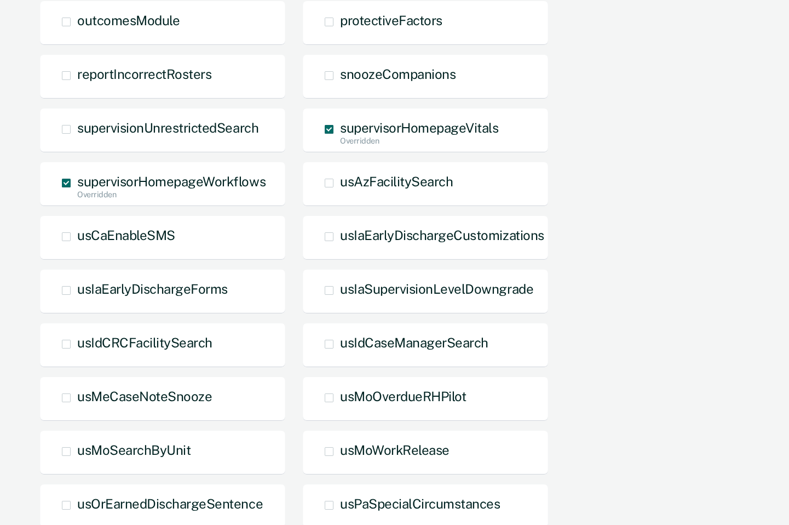
scroll to position [758, 0]
